Goal: Task Accomplishment & Management: Complete application form

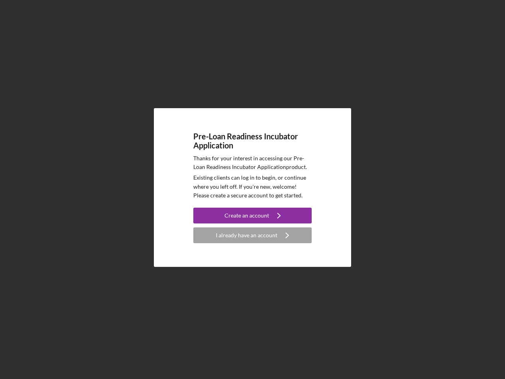
click at [253, 189] on p "Existing clients can log in to begin, or continue where you left off. If you're…" at bounding box center [252, 186] width 118 height 26
click at [253, 215] on div "Create an account" at bounding box center [247, 216] width 45 height 16
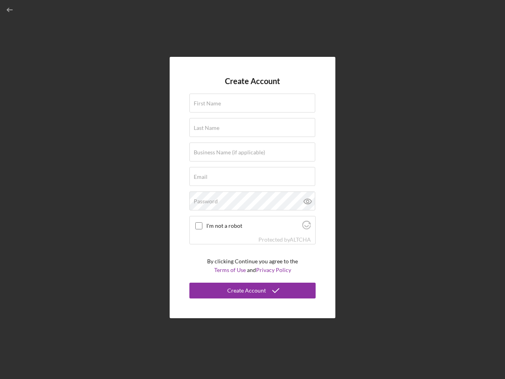
click at [253, 235] on div "Protected by [PERSON_NAME]" at bounding box center [252, 239] width 125 height 9
